Goal: Task Accomplishment & Management: Use online tool/utility

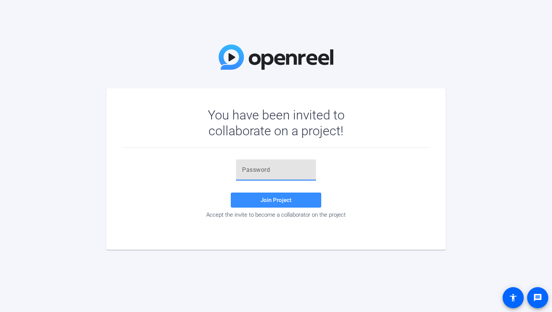
click at [272, 174] on input "text" at bounding box center [276, 169] width 68 height 9
paste input "{MJzFp"
type input "{MJzFp"
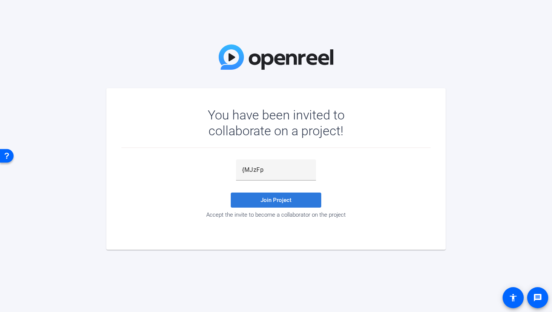
click at [268, 193] on span at bounding box center [276, 200] width 90 height 18
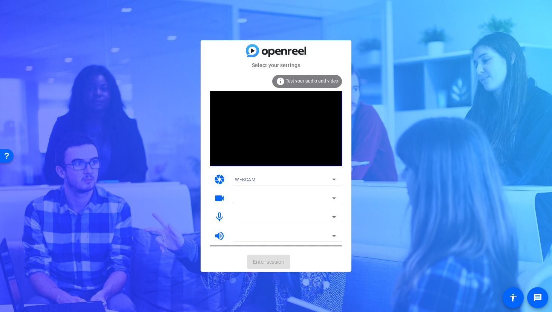
click at [264, 155] on video at bounding box center [276, 128] width 132 height 75
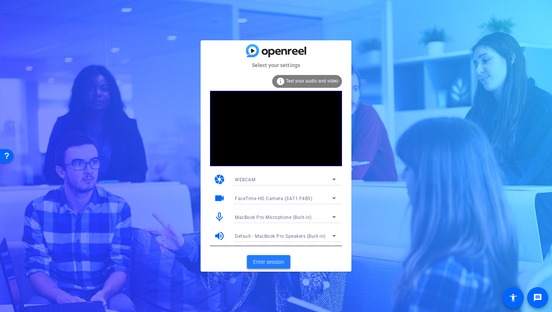
click at [270, 259] on span "Enter session" at bounding box center [268, 262] width 31 height 8
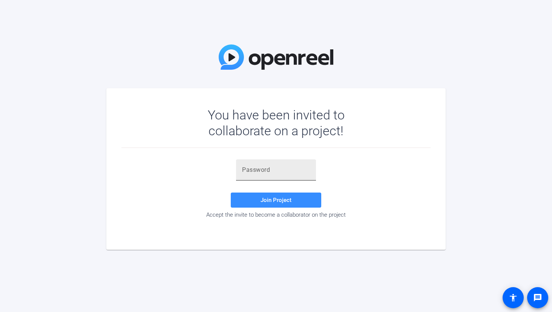
click at [253, 169] on input "text" at bounding box center [276, 169] width 68 height 9
paste input "jDR_0A"
type input "jDR_0A"
click at [266, 196] on span at bounding box center [276, 200] width 90 height 18
click at [273, 167] on input "jDR_0A" at bounding box center [276, 169] width 68 height 9
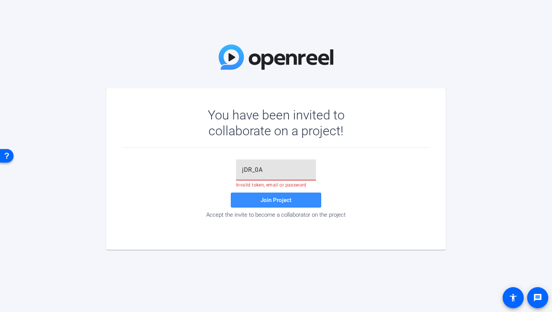
click at [273, 167] on input "jDR_0A" at bounding box center [276, 169] width 68 height 9
